Goal: Check status: Check status

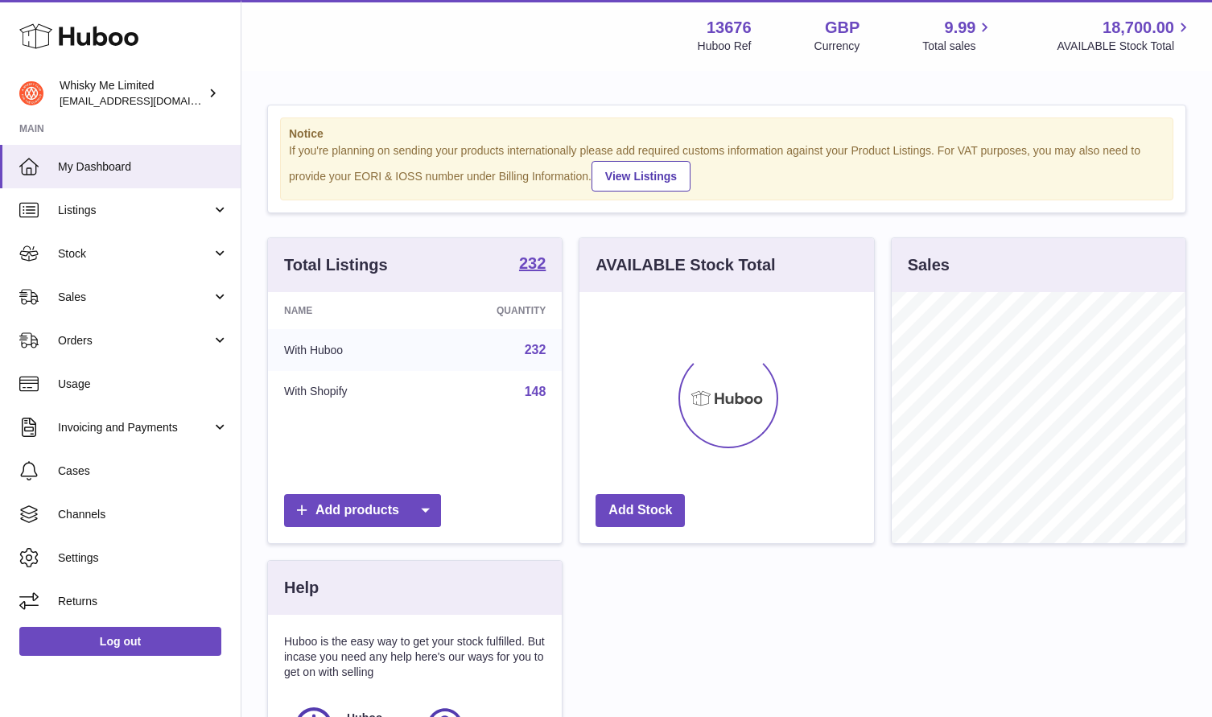
scroll to position [251, 294]
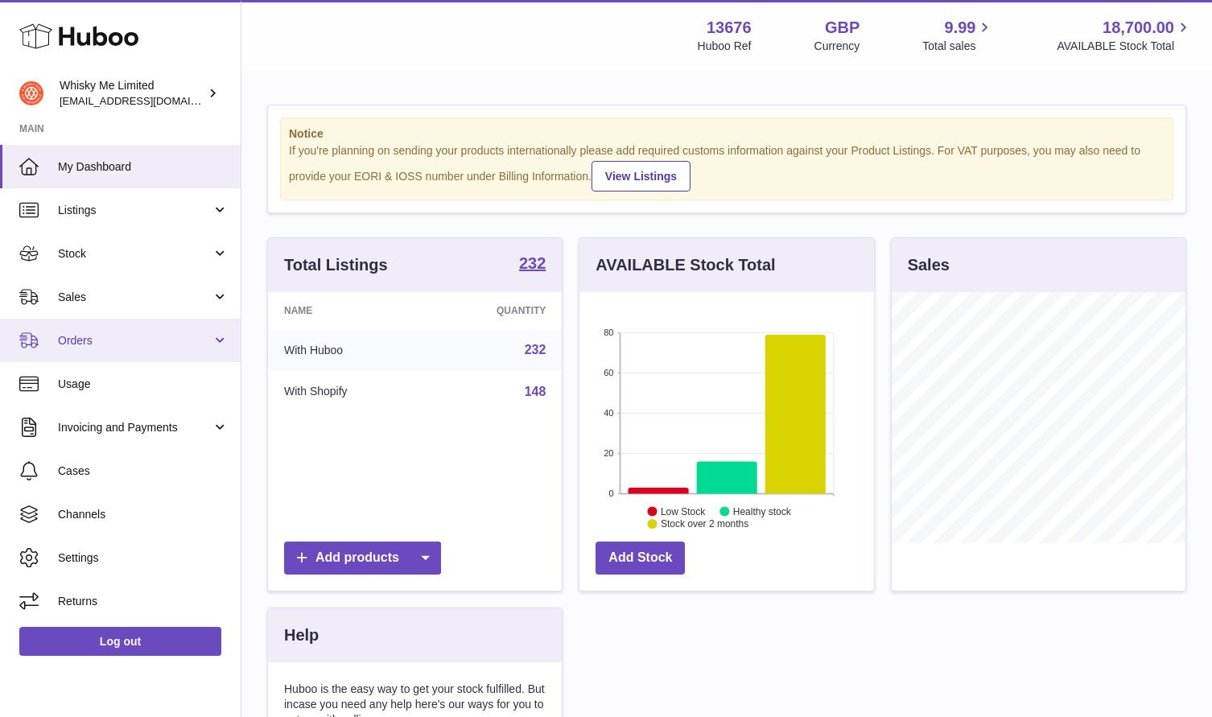
click at [89, 341] on span "Orders" at bounding box center [135, 340] width 154 height 15
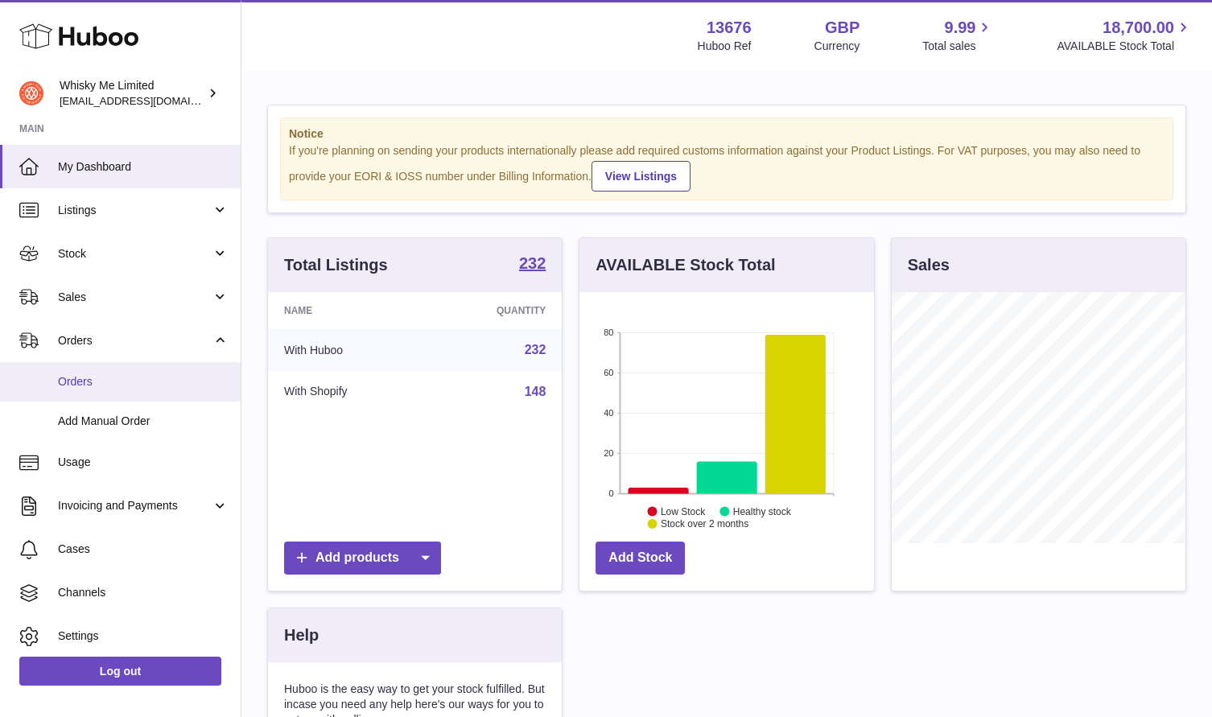
click at [105, 370] on link "Orders" at bounding box center [120, 381] width 241 height 39
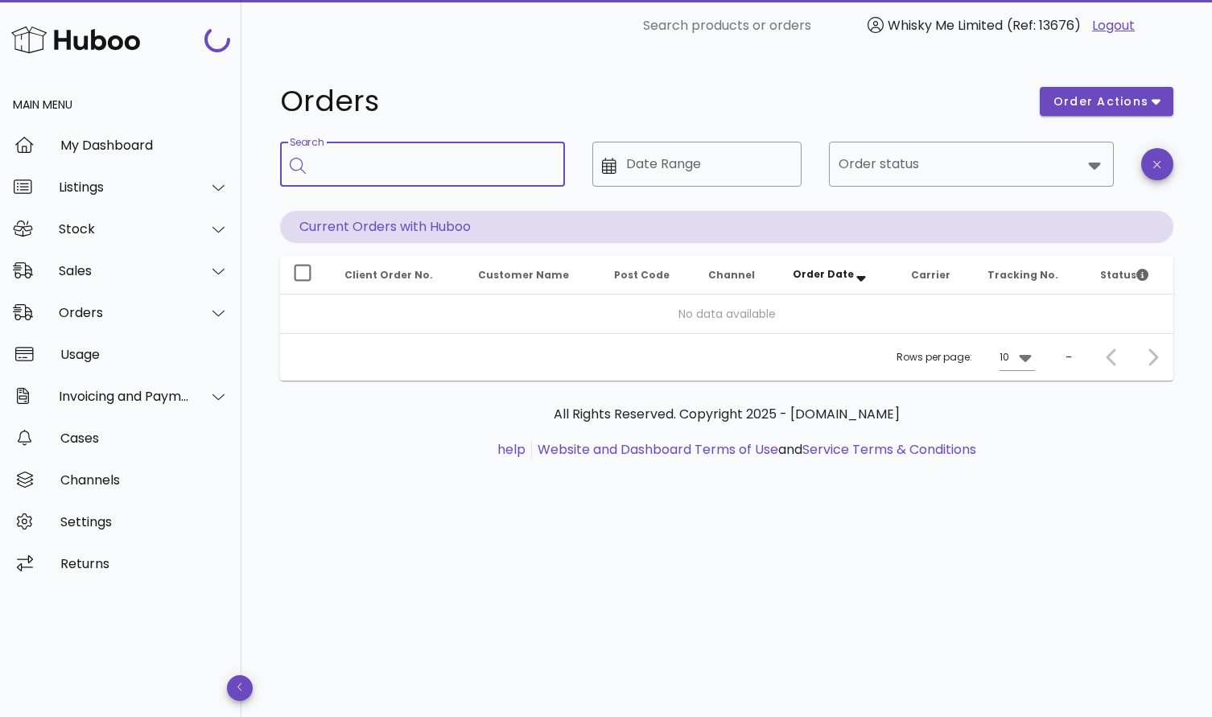
click at [436, 167] on input "Search" at bounding box center [434, 164] width 237 height 26
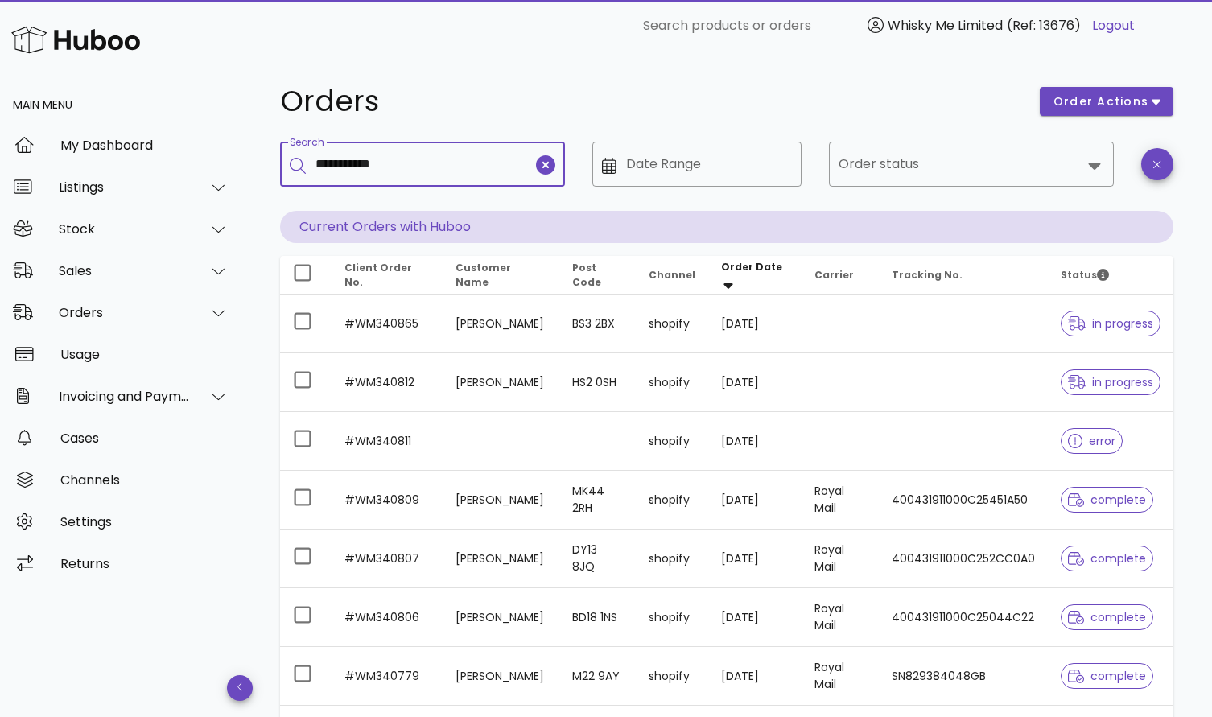
type input "**********"
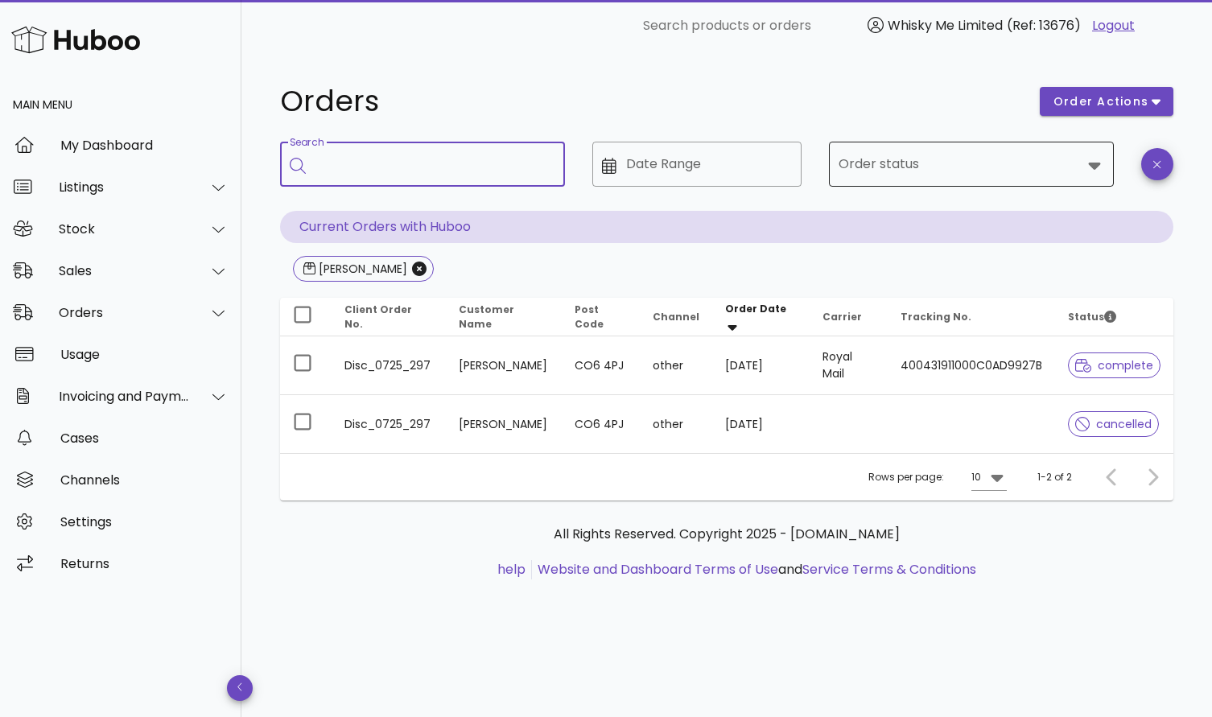
click at [899, 182] on div at bounding box center [960, 164] width 243 height 39
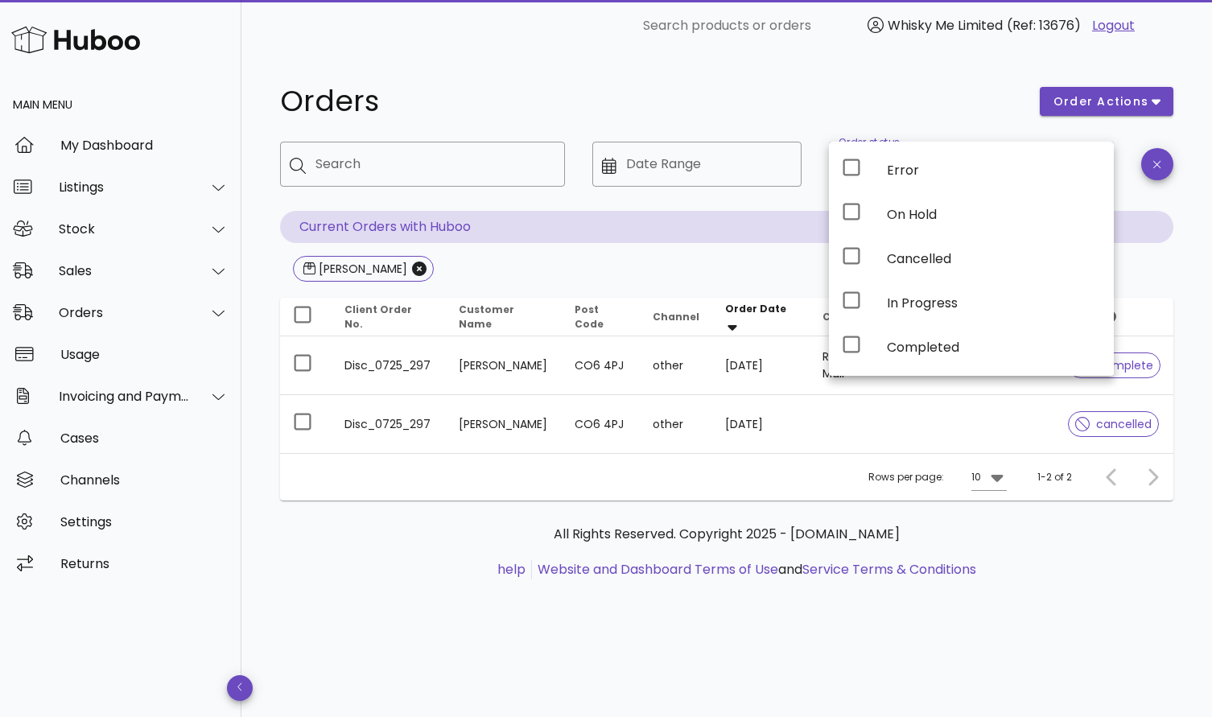
click at [890, 103] on h1 "Orders" at bounding box center [650, 101] width 741 height 29
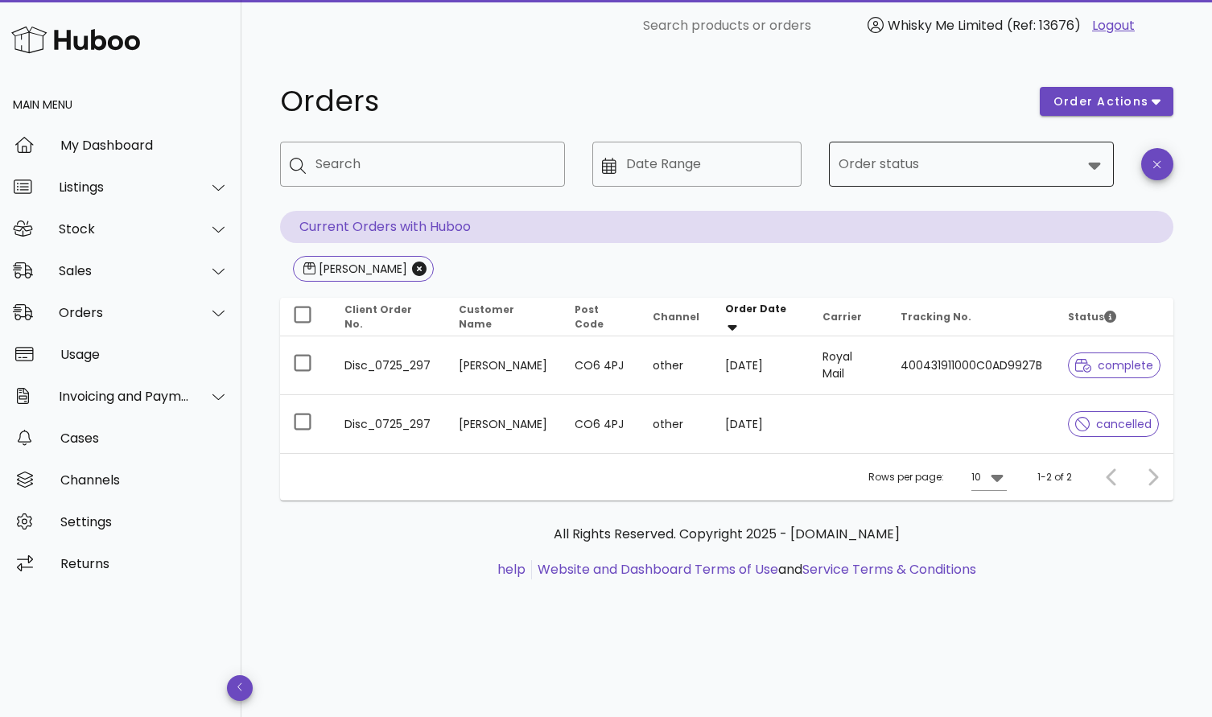
click at [884, 180] on div at bounding box center [960, 164] width 243 height 39
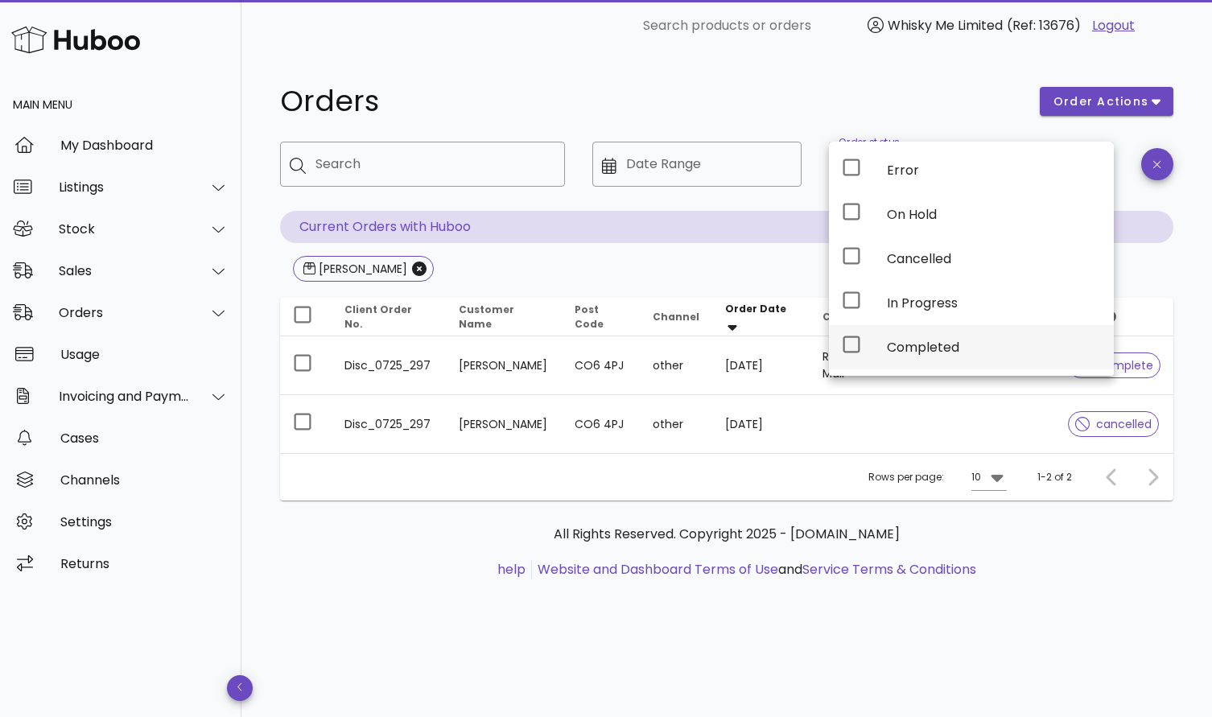
click at [853, 353] on div at bounding box center [851, 347] width 19 height 25
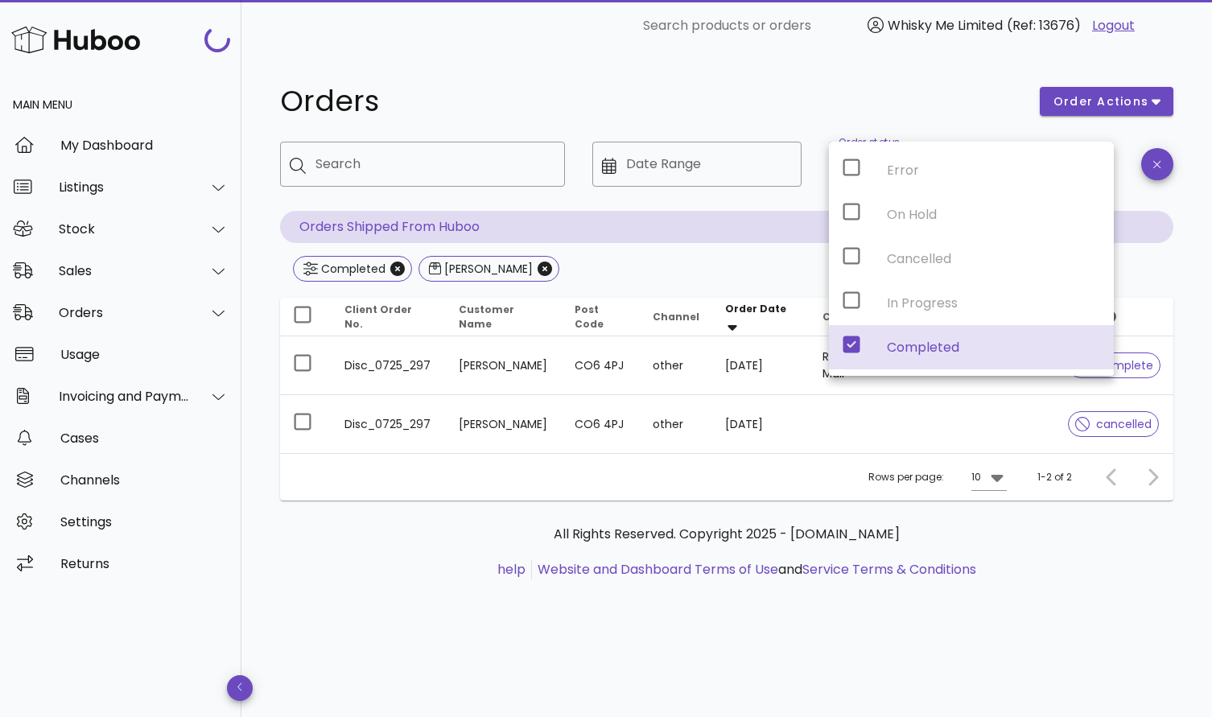
click at [826, 66] on div "Orders order actions ​ Search ​ Date Range ​ Order status Completed Orders Ship…" at bounding box center [727, 342] width 971 height 580
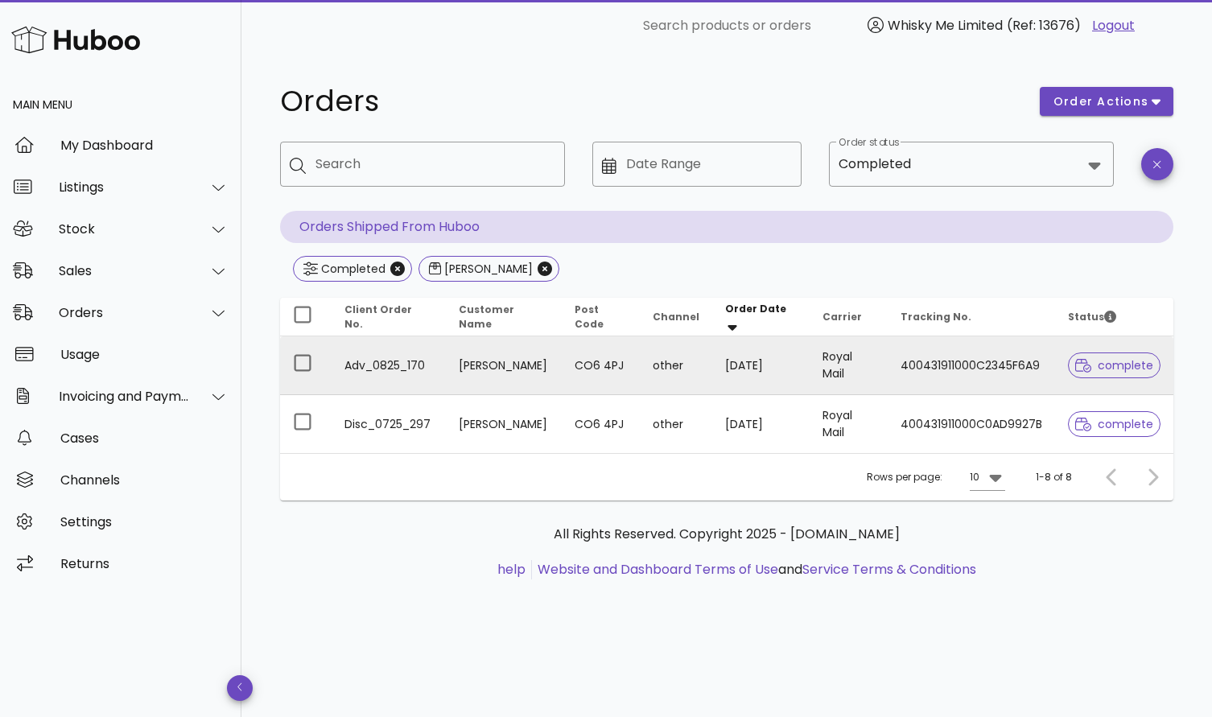
click at [461, 362] on td "Gary Maples" at bounding box center [504, 366] width 117 height 59
